Goal: Check status: Check status

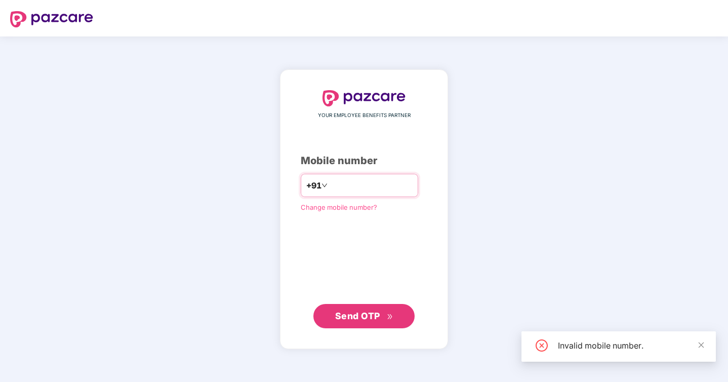
type input "*"
type input "**********"
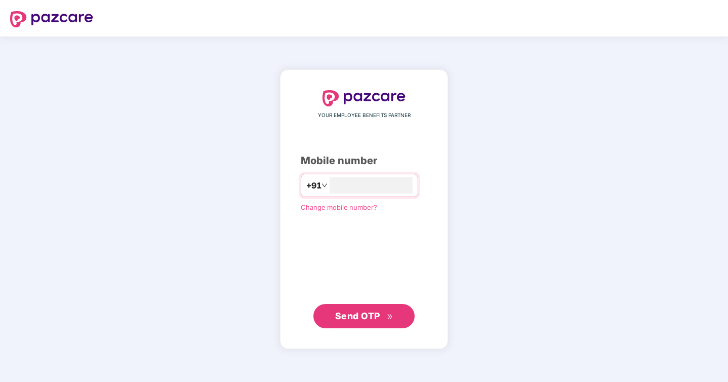
click at [368, 330] on div "**********" at bounding box center [364, 208] width 168 height 279
click at [377, 306] on button "Send OTP" at bounding box center [363, 315] width 101 height 24
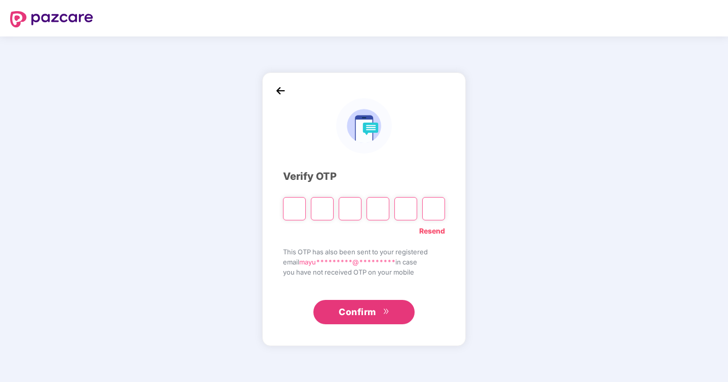
type input "*"
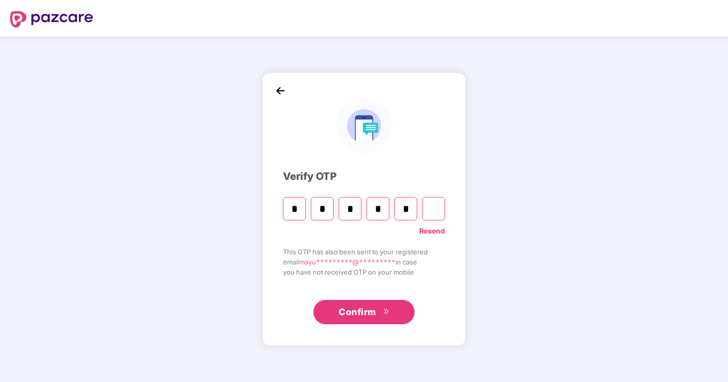
type input "*"
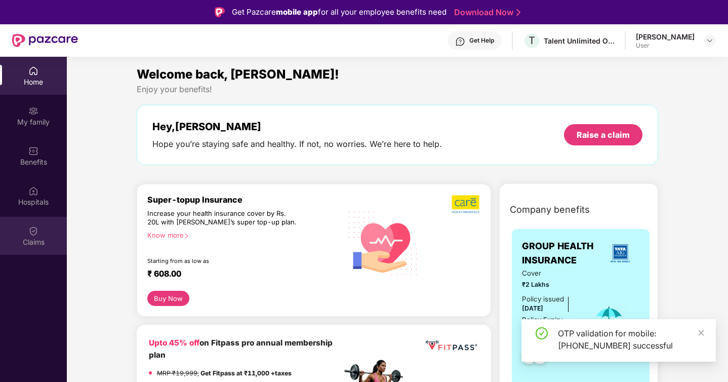
click at [38, 230] on img at bounding box center [33, 231] width 10 height 10
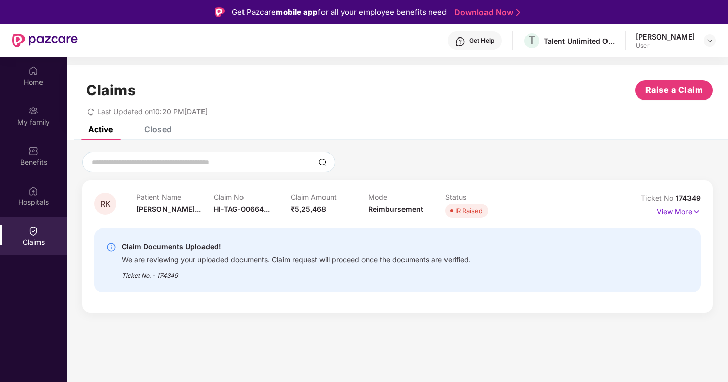
click at [198, 271] on div "Ticket No. - 174349" at bounding box center [295, 272] width 349 height 16
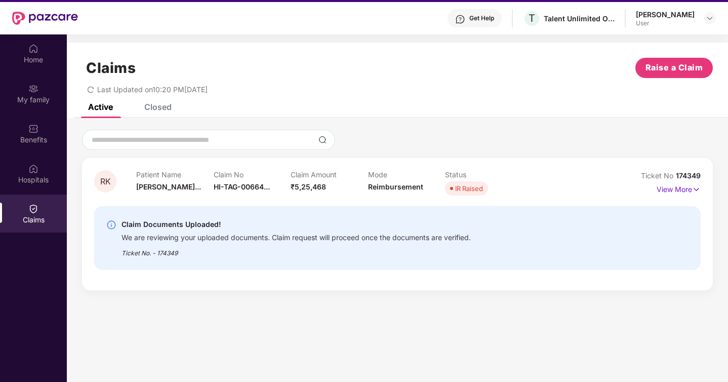
scroll to position [23, 0]
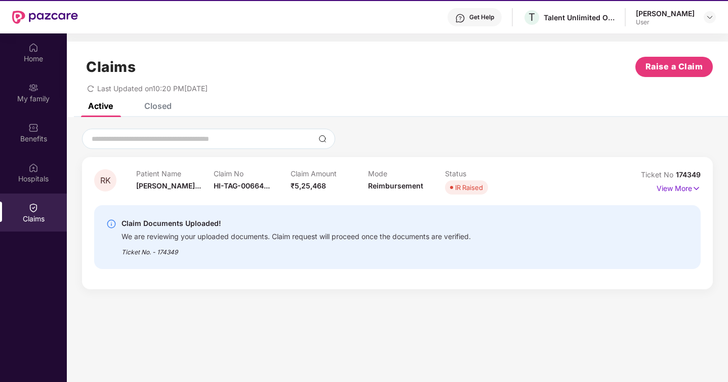
click at [469, 190] on div "IR Raised" at bounding box center [469, 187] width 28 height 10
click at [693, 191] on img at bounding box center [696, 188] width 9 height 11
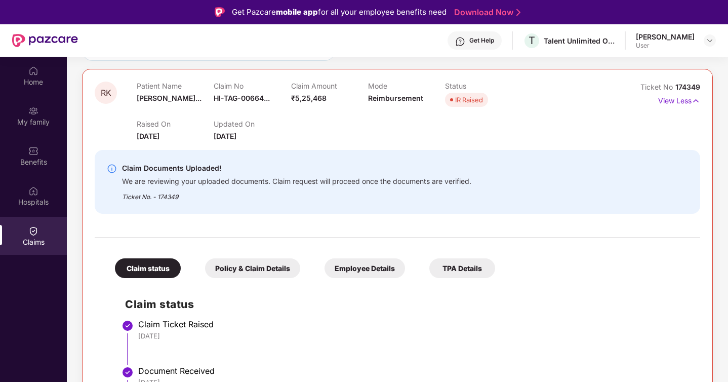
scroll to position [110, 0]
click at [326, 182] on div "We are reviewing your uploaded documents. Claim request will proceed once the d…" at bounding box center [296, 181] width 349 height 12
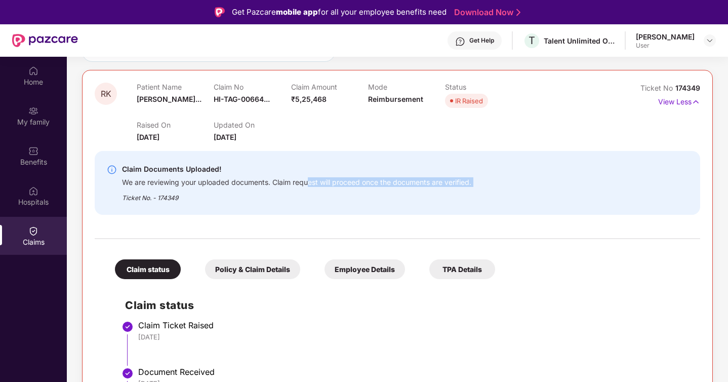
drag, startPoint x: 309, startPoint y: 184, endPoint x: 403, endPoint y: 190, distance: 93.9
click at [403, 190] on div "Claim Documents Uploaded! We are reviewing your uploaded documents. Claim reque…" at bounding box center [296, 182] width 349 height 39
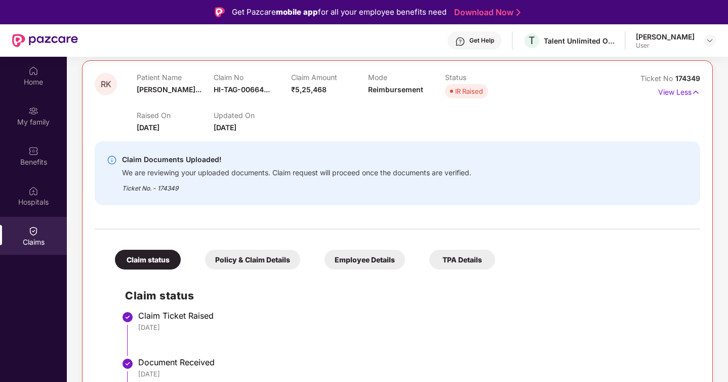
click at [403, 190] on div "Ticket No. - 174349" at bounding box center [296, 185] width 349 height 16
click at [461, 263] on div "TPA Details" at bounding box center [462, 260] width 66 height 20
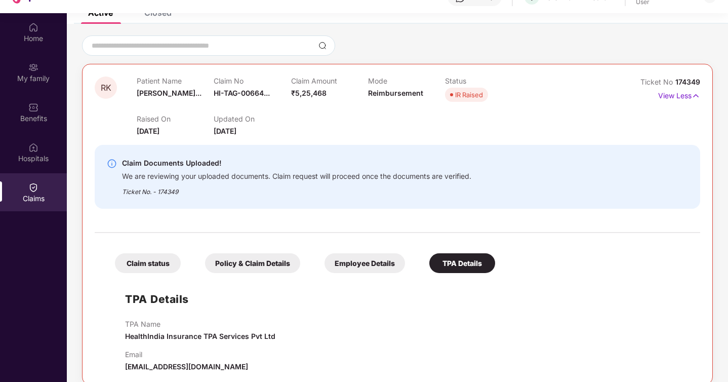
scroll to position [57, 0]
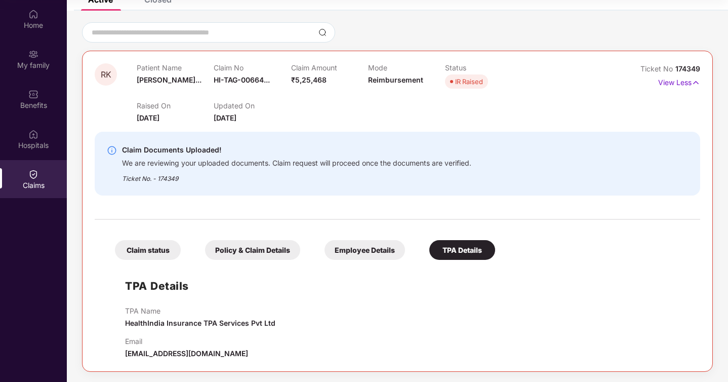
click at [395, 255] on div "Employee Details" at bounding box center [364, 250] width 80 height 20
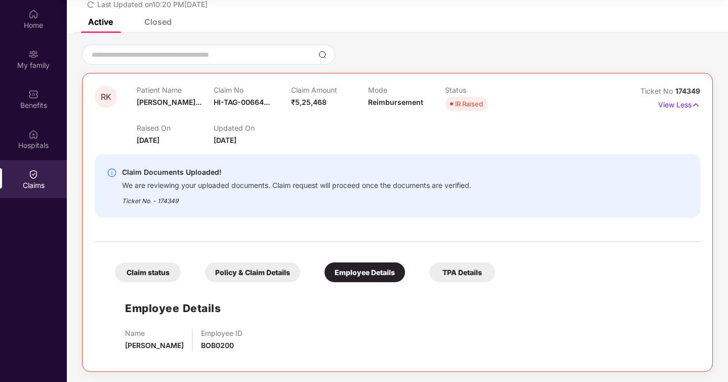
click at [258, 276] on div "Policy & Claim Details" at bounding box center [252, 272] width 95 height 20
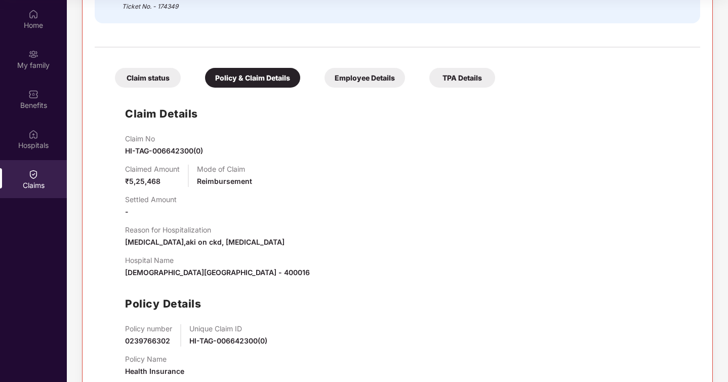
scroll to position [233, 0]
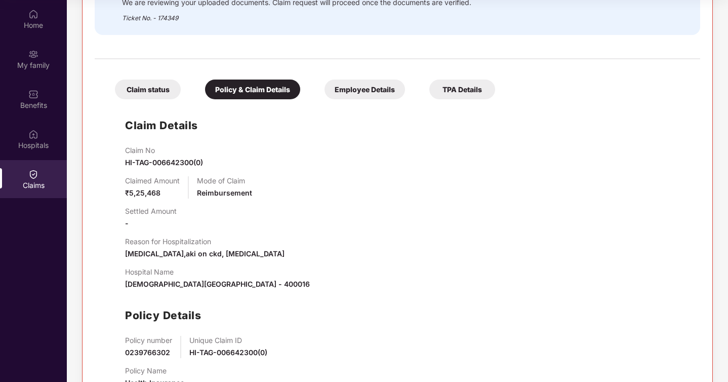
click at [150, 91] on div "Claim status" at bounding box center [148, 89] width 66 height 20
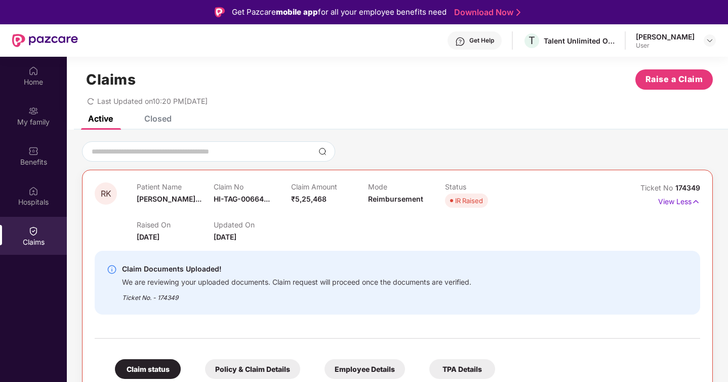
scroll to position [0, 0]
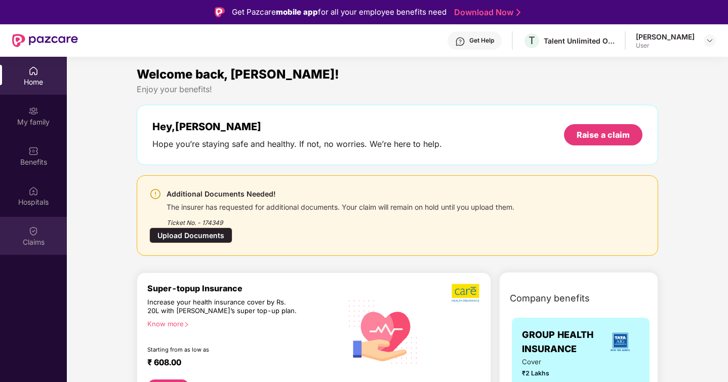
click at [36, 221] on div "Claims" at bounding box center [33, 236] width 67 height 38
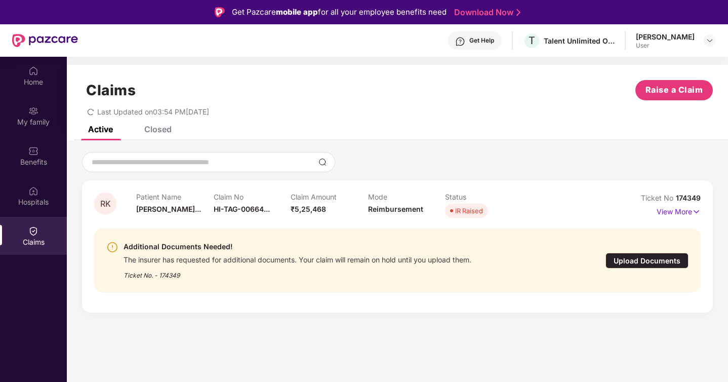
scroll to position [4, 0]
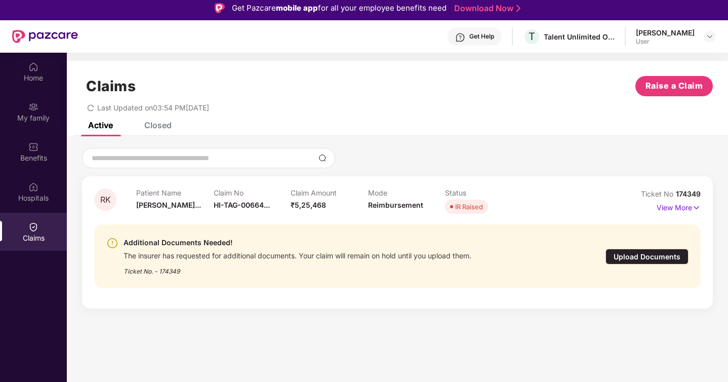
click at [620, 259] on div "Upload Documents" at bounding box center [646, 256] width 83 height 16
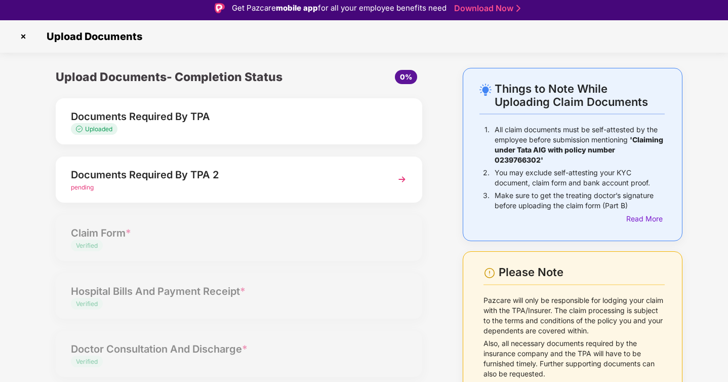
click at [405, 176] on img at bounding box center [402, 179] width 18 height 18
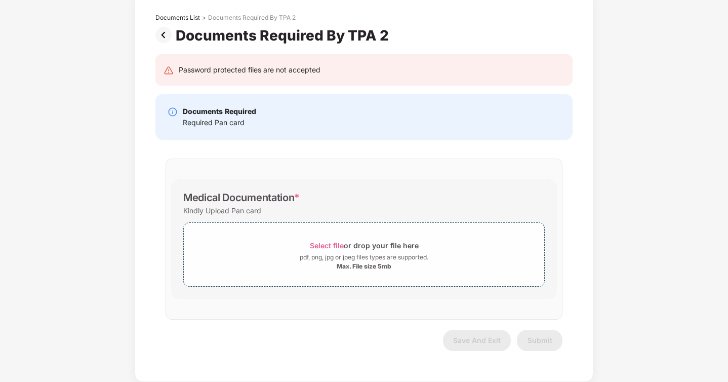
scroll to position [24, 0]
click at [331, 242] on span "Select file" at bounding box center [327, 245] width 34 height 9
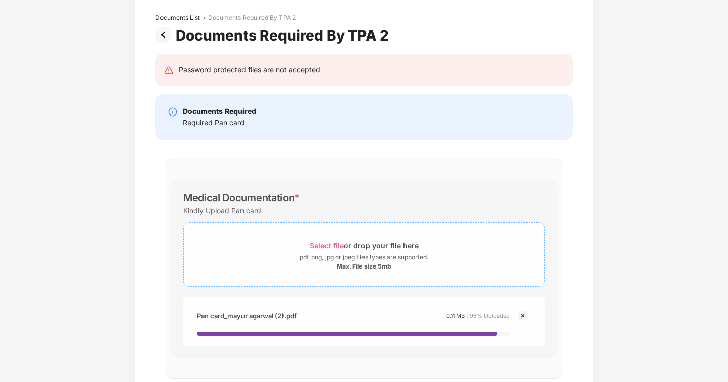
click at [331, 244] on span "Select file" at bounding box center [327, 245] width 34 height 9
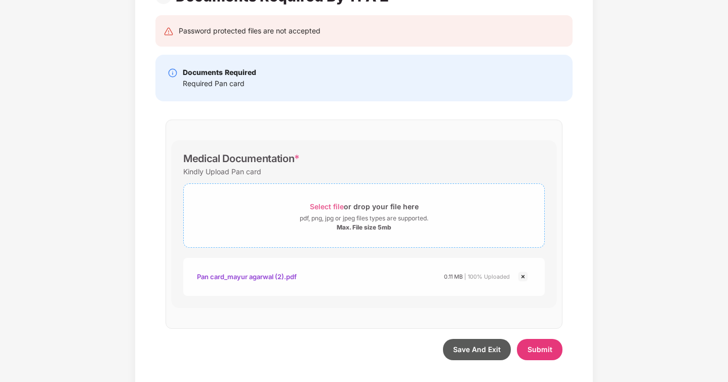
scroll to position [96, 0]
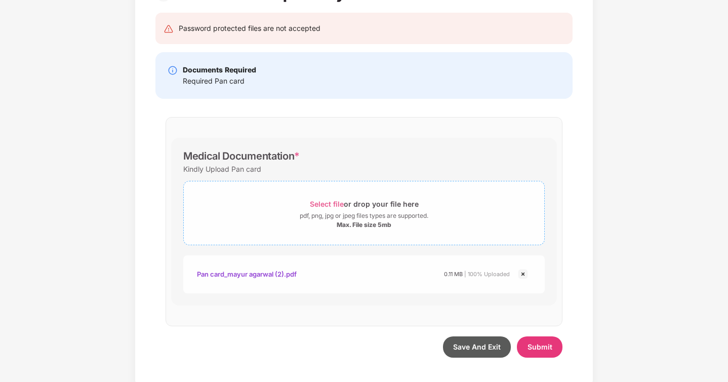
click at [323, 199] on div "Select file or drop your file here" at bounding box center [364, 204] width 109 height 14
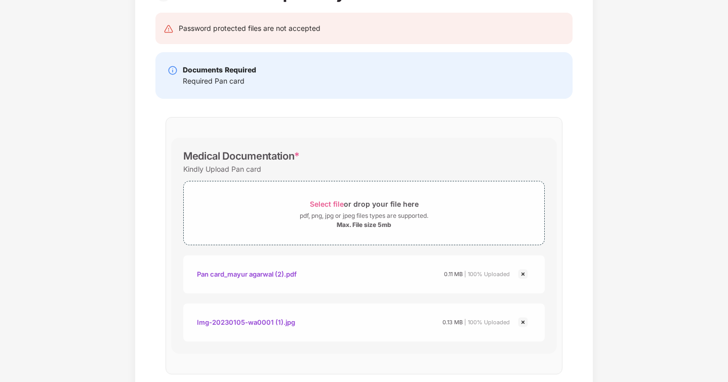
click at [521, 324] on img at bounding box center [523, 322] width 12 height 12
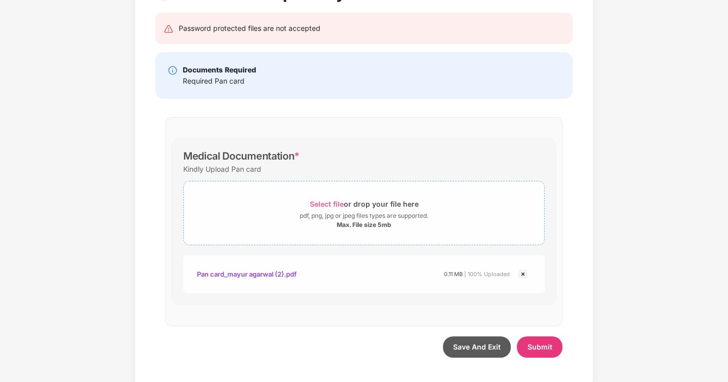
click at [339, 206] on span "Select file" at bounding box center [327, 203] width 34 height 9
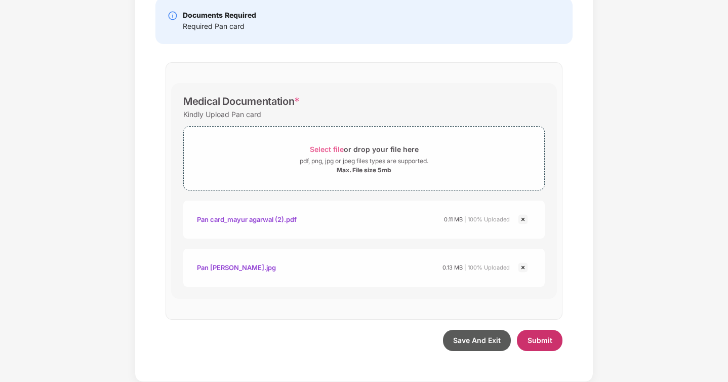
scroll to position [151, 0]
click at [550, 342] on span "Submit" at bounding box center [539, 340] width 25 height 9
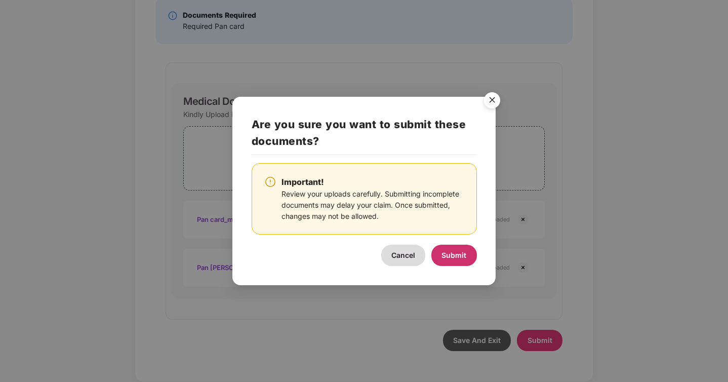
click at [454, 261] on button "Submit" at bounding box center [454, 254] width 46 height 21
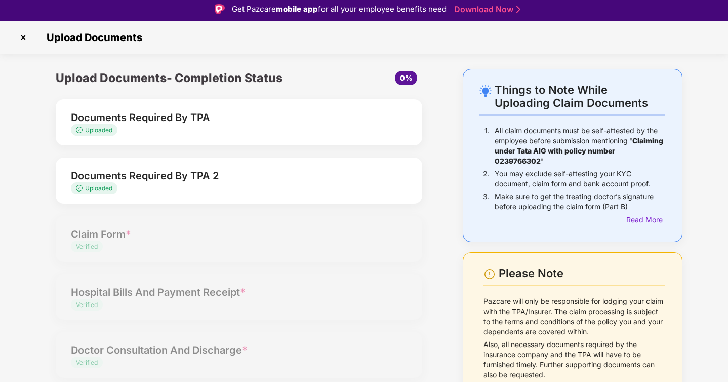
scroll to position [0, 0]
